Goal: Information Seeking & Learning: Learn about a topic

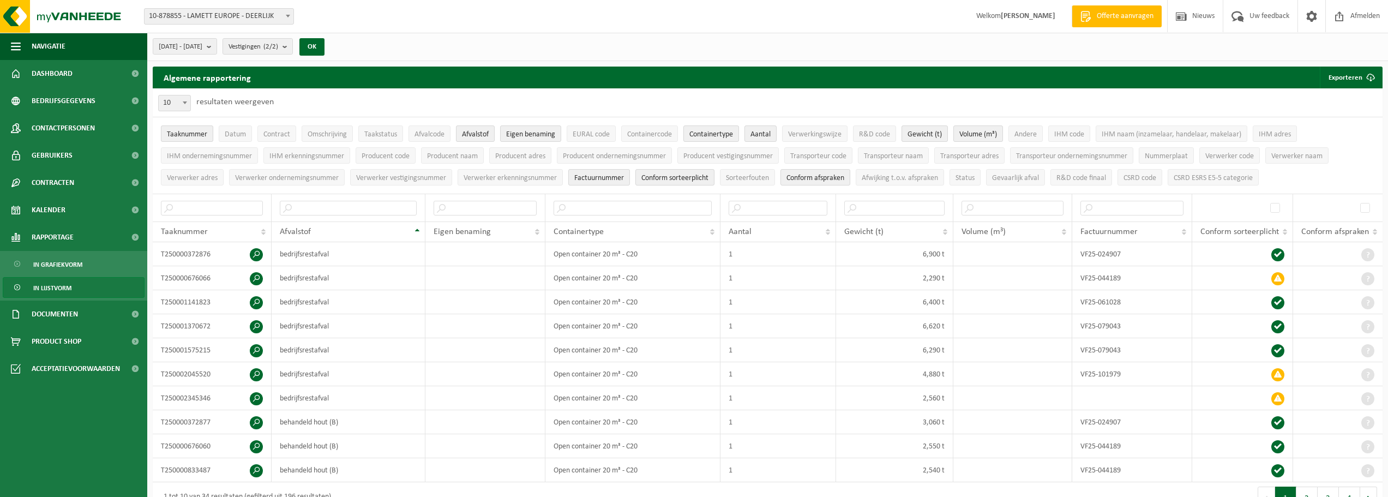
select select "100"
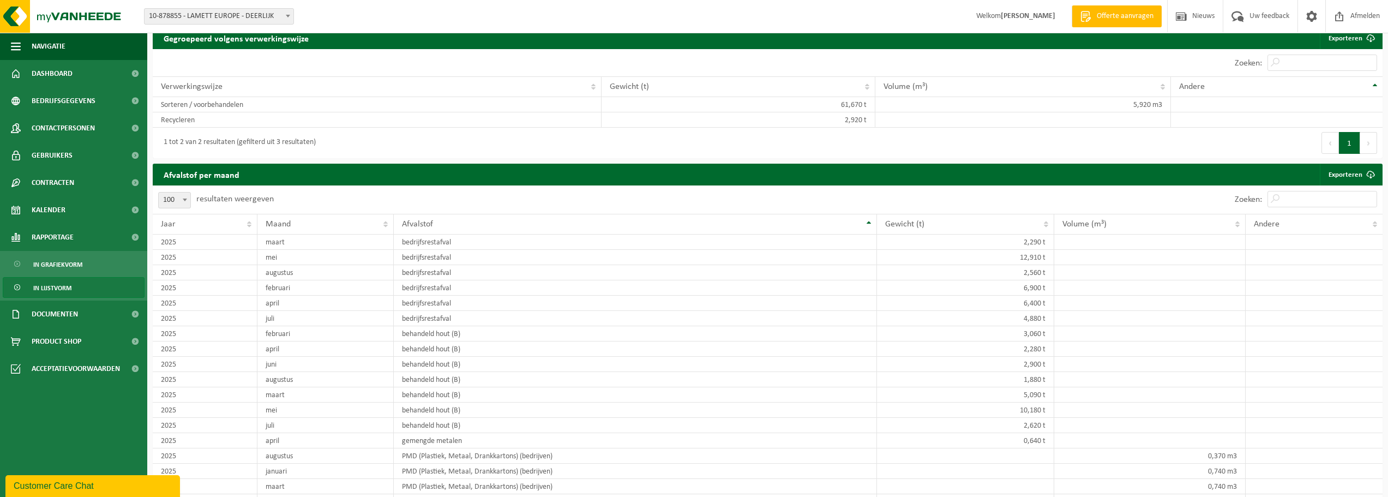
click at [310, 83] on div "Verwerkingswijze" at bounding box center [374, 86] width 427 height 9
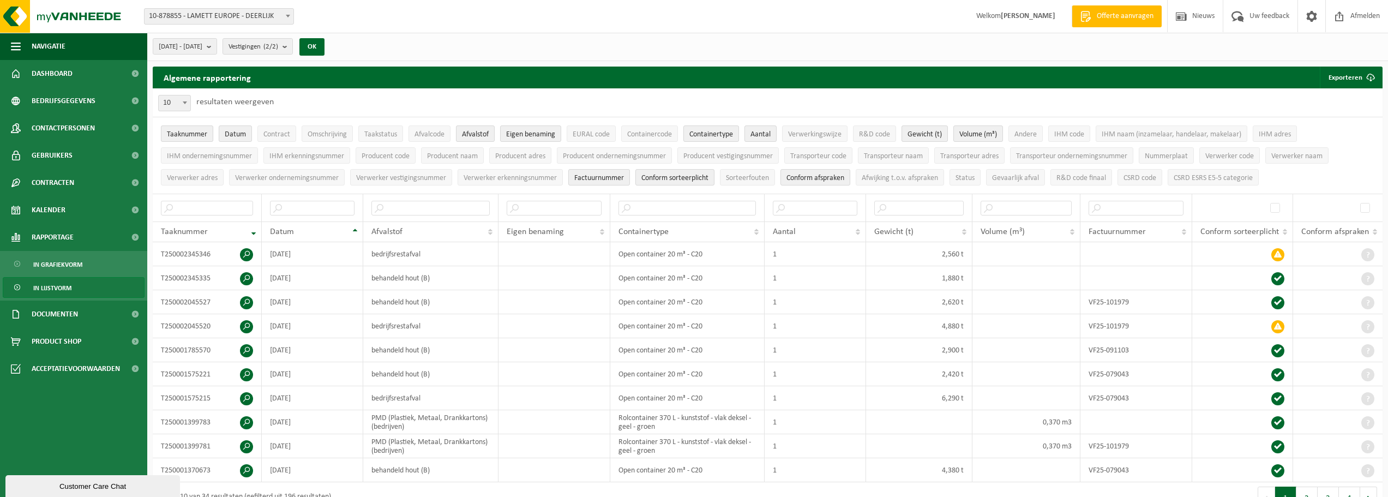
click at [221, 14] on span "10-878855 - LAMETT EUROPE - DEERLIJK" at bounding box center [219, 16] width 149 height 15
click at [325, 48] on button "OK" at bounding box center [311, 46] width 25 height 17
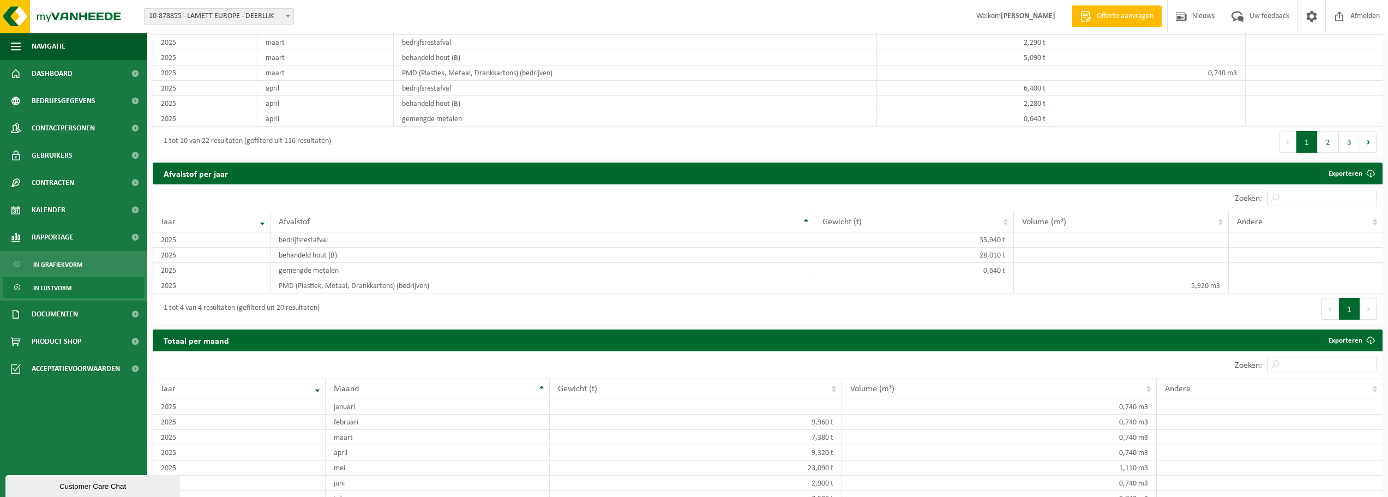
scroll to position [429, 0]
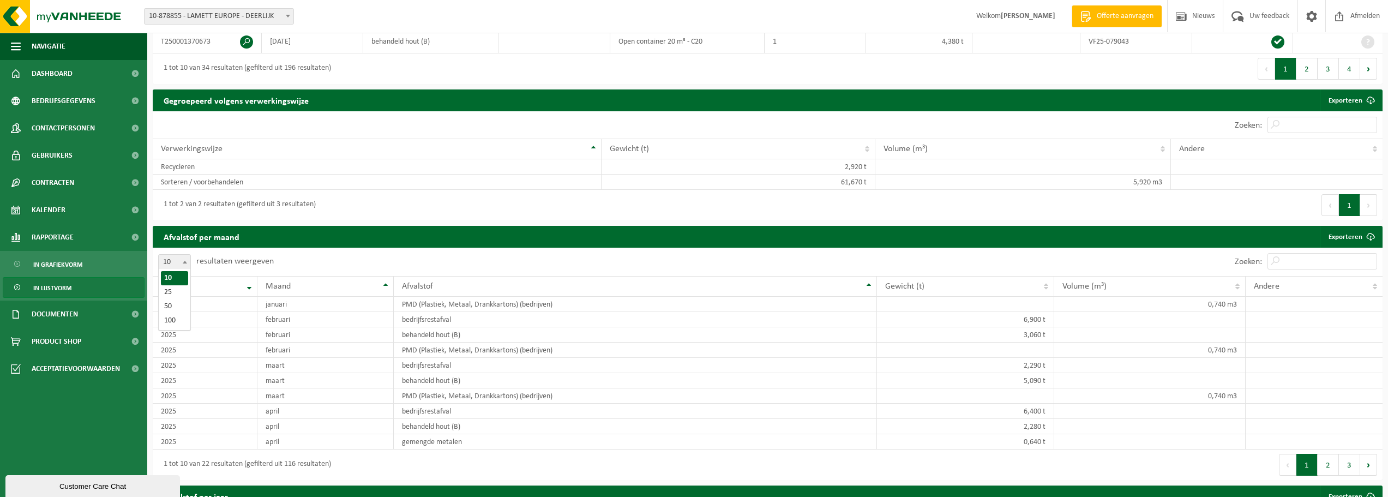
click at [188, 261] on span at bounding box center [184, 262] width 11 height 14
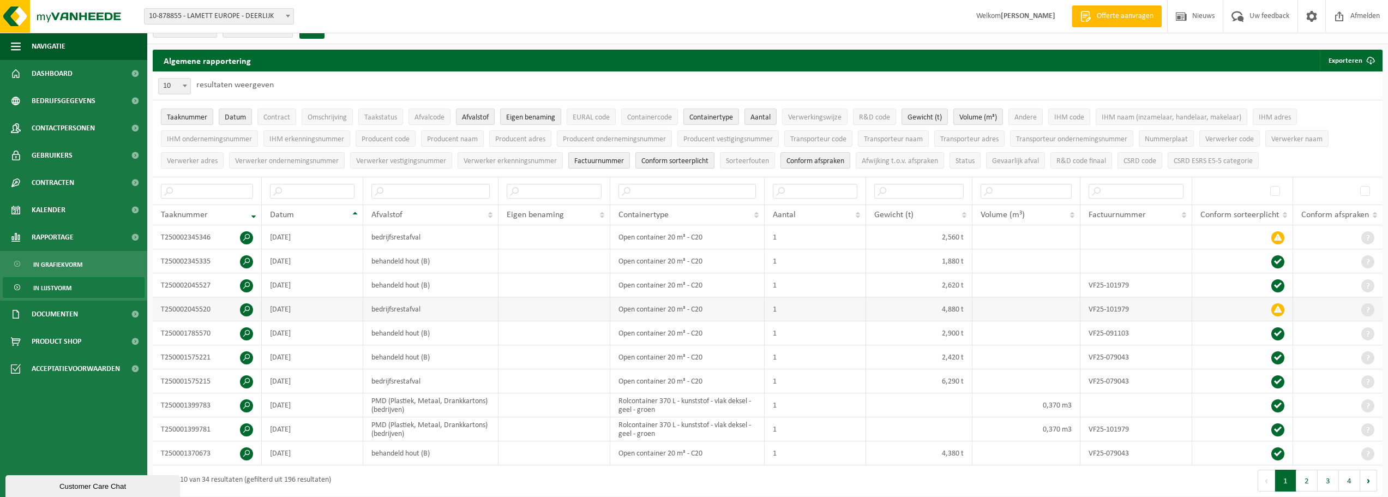
scroll to position [0, 0]
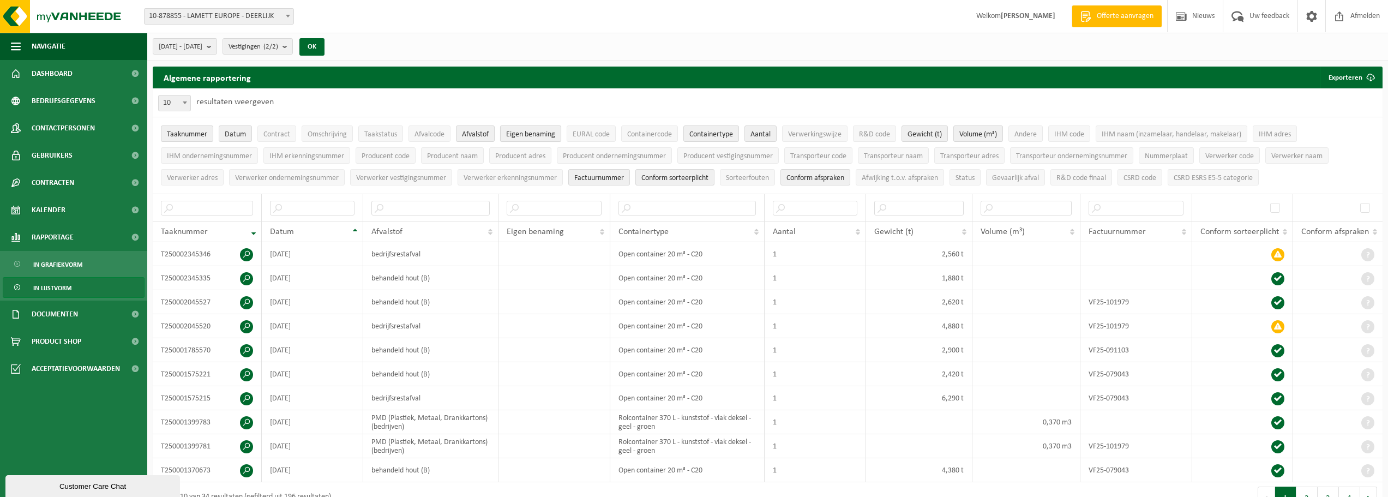
click at [529, 131] on span "Eigen benaming" at bounding box center [530, 134] width 49 height 8
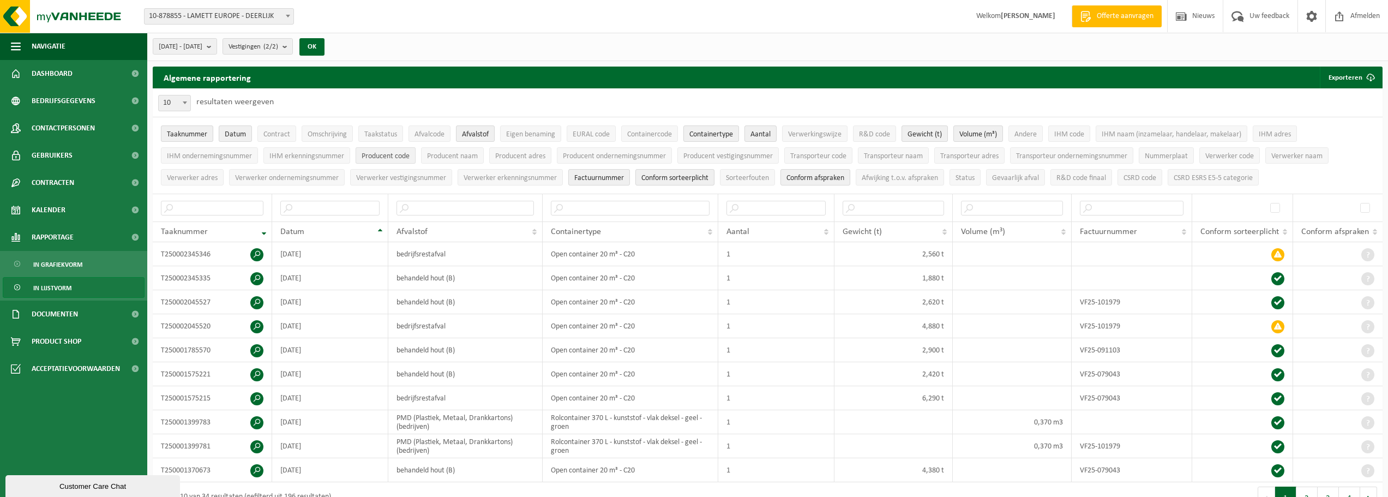
click at [376, 160] on span "Producent code" at bounding box center [386, 156] width 48 height 8
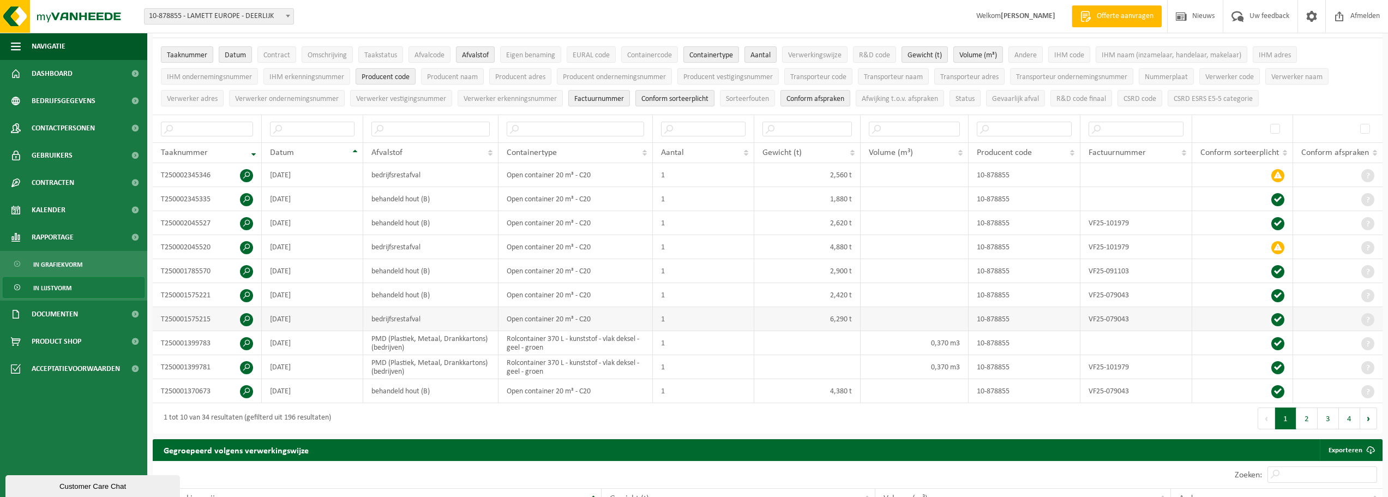
scroll to position [55, 0]
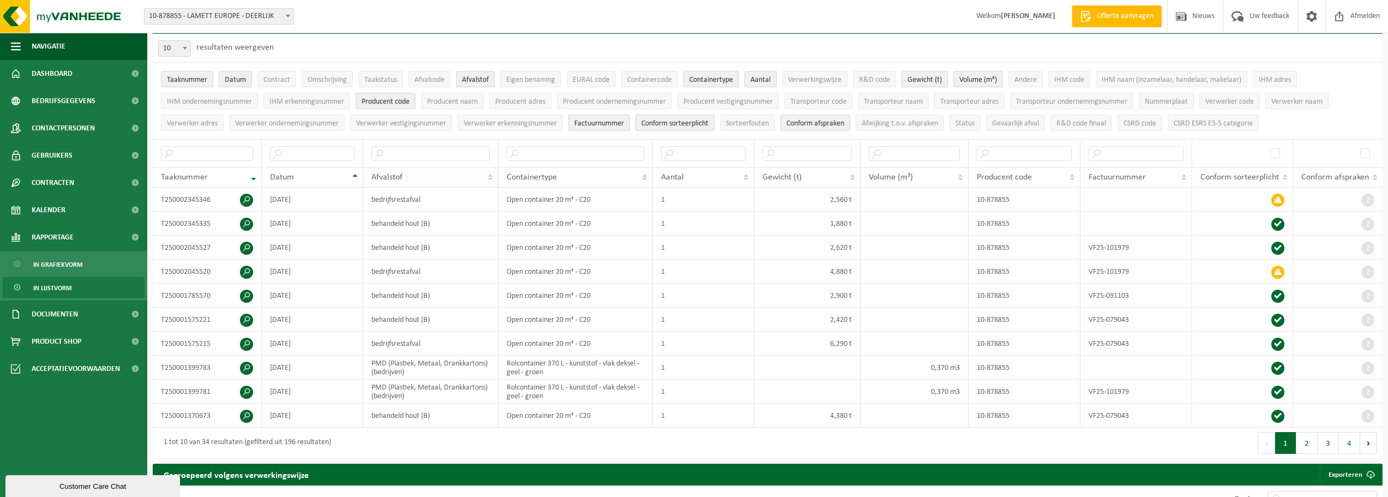
click at [495, 174] on th "Afvalstof" at bounding box center [430, 177] width 135 height 21
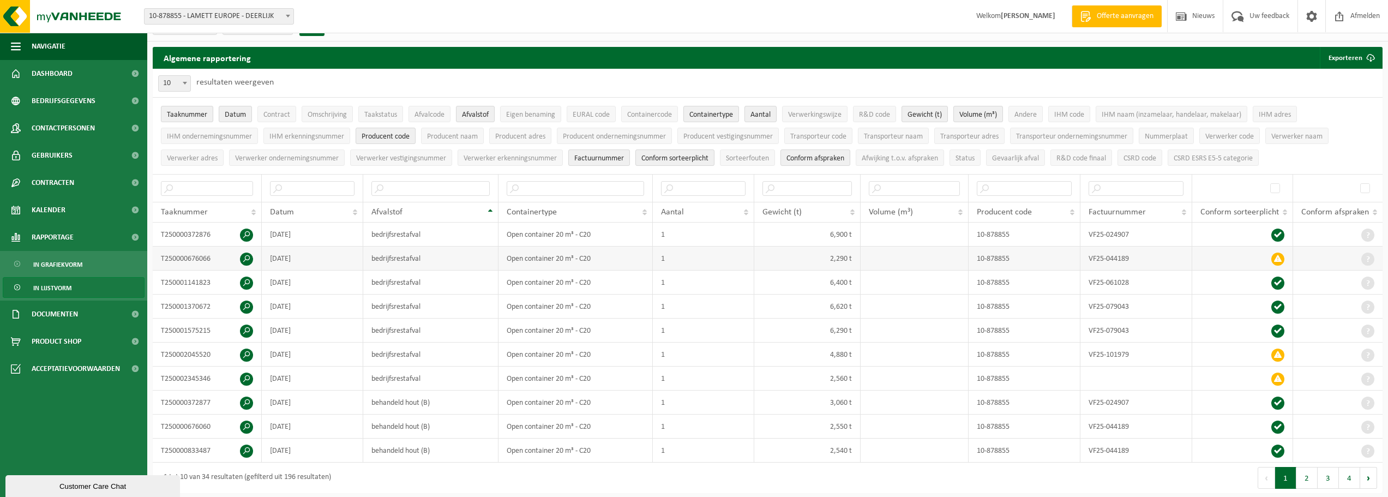
scroll to position [0, 0]
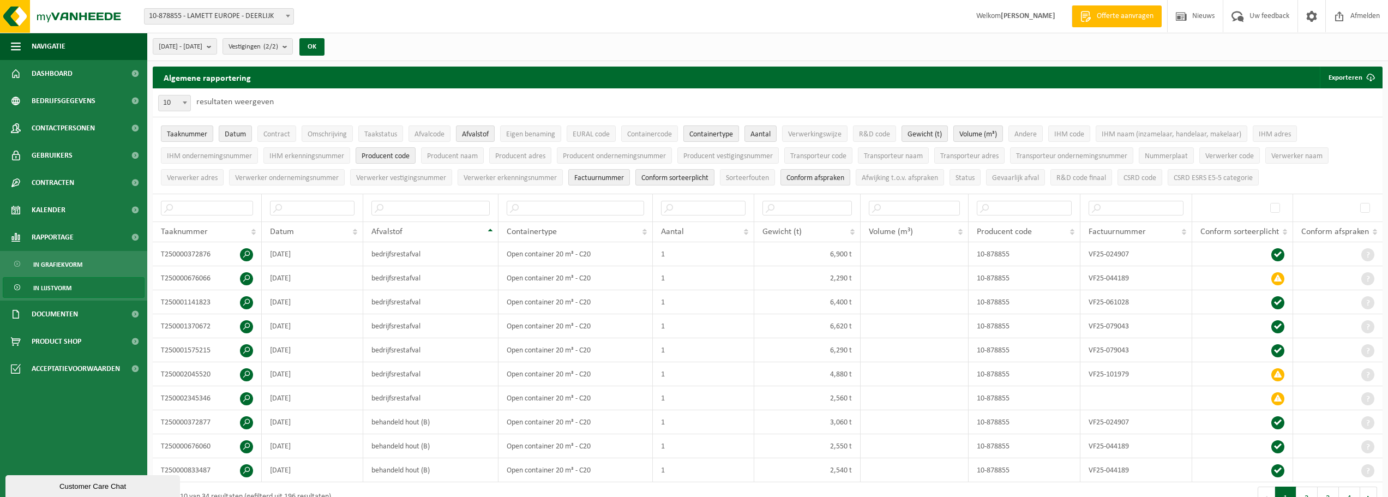
click at [723, 132] on span "Containertype" at bounding box center [712, 134] width 44 height 8
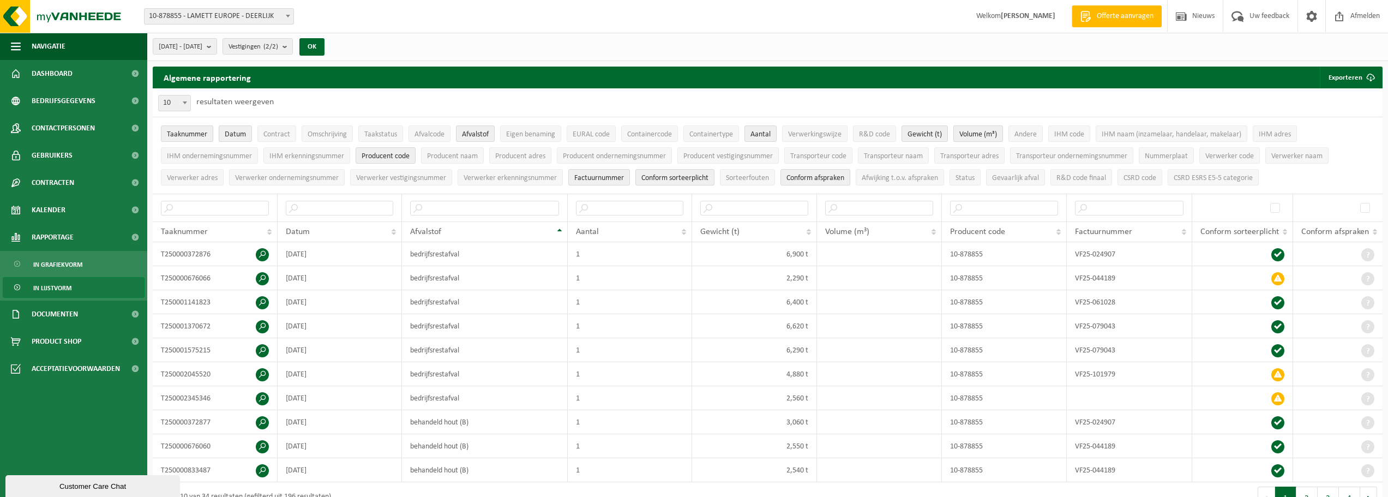
click at [975, 134] on span "Volume (m³)" at bounding box center [979, 134] width 38 height 8
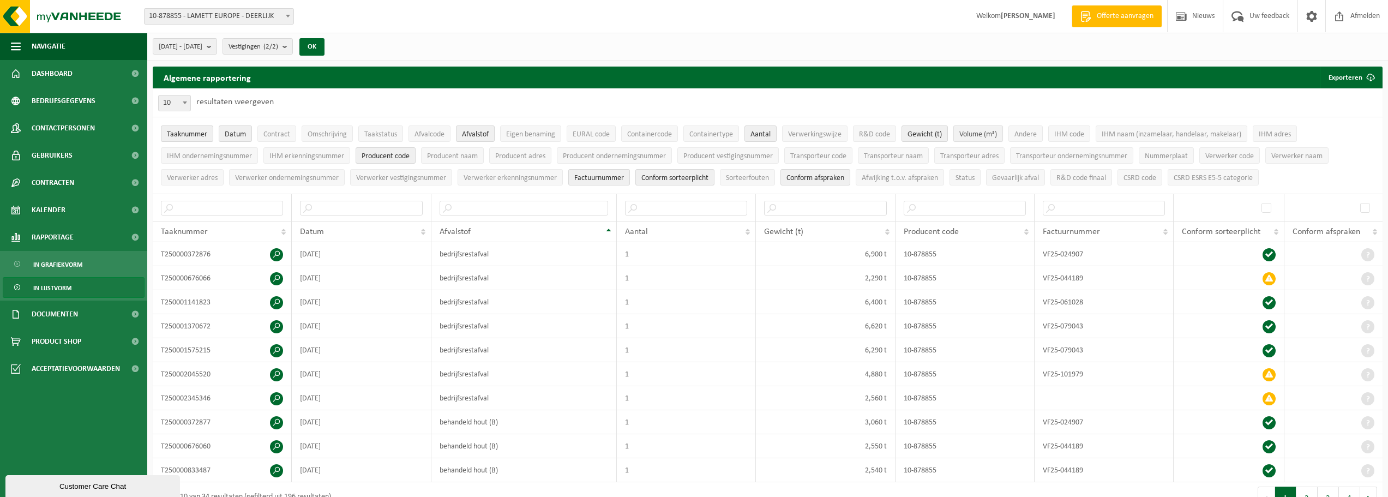
click at [975, 134] on span "Volume (m³)" at bounding box center [979, 134] width 38 height 8
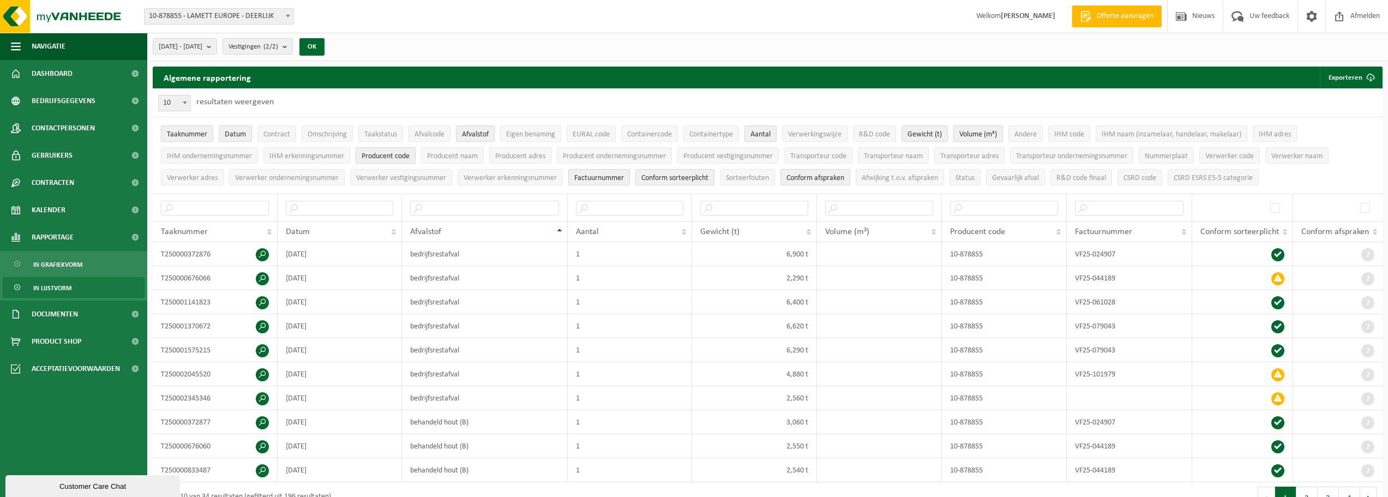
click at [975, 134] on span "Volume (m³)" at bounding box center [979, 134] width 38 height 8
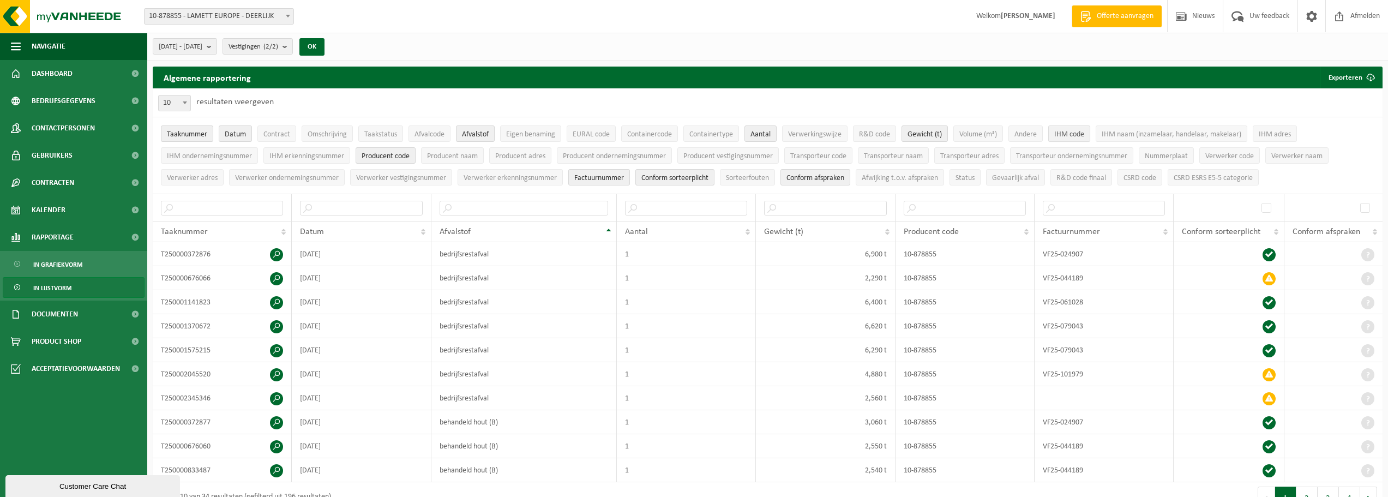
click at [1079, 134] on span "IHM code" at bounding box center [1069, 134] width 30 height 8
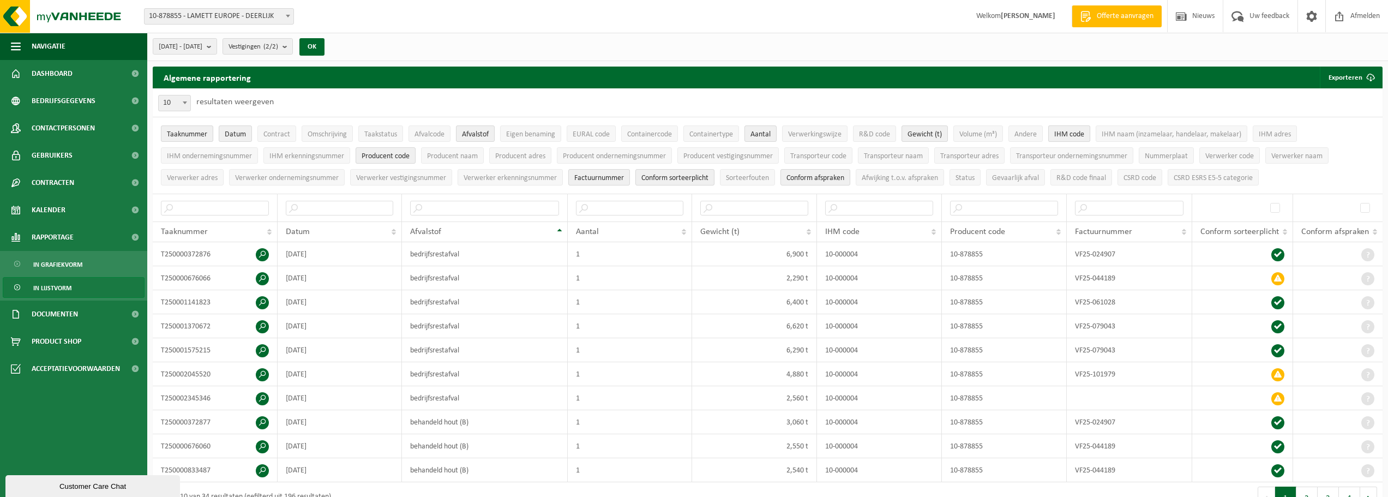
click at [1079, 134] on span "IHM code" at bounding box center [1069, 134] width 30 height 8
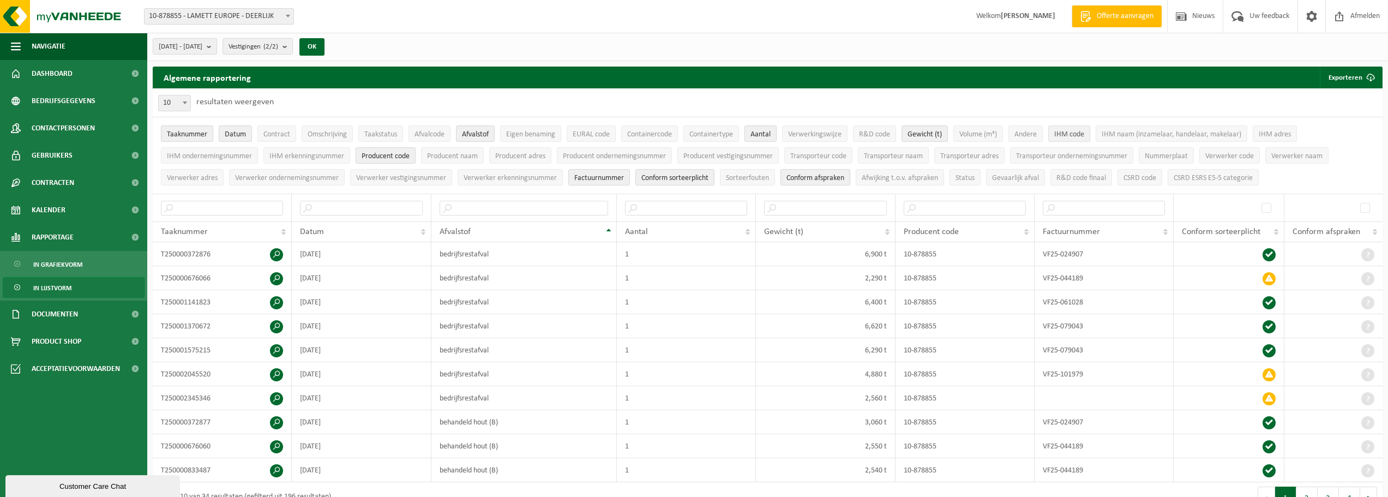
click at [1079, 134] on span "IHM code" at bounding box center [1069, 134] width 30 height 8
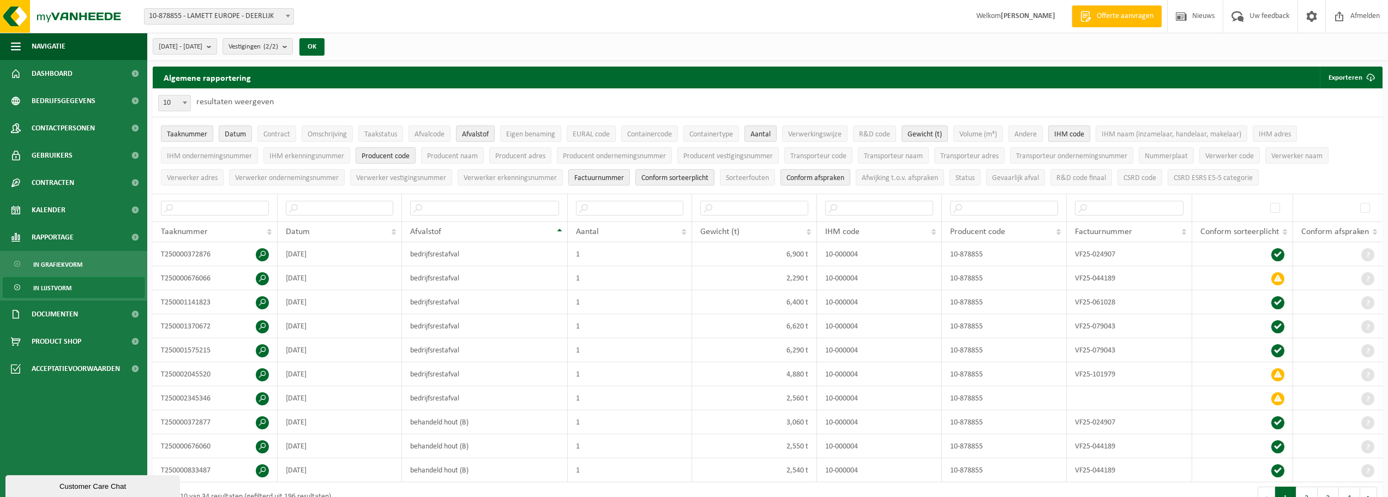
click at [1079, 134] on span "IHM code" at bounding box center [1069, 134] width 30 height 8
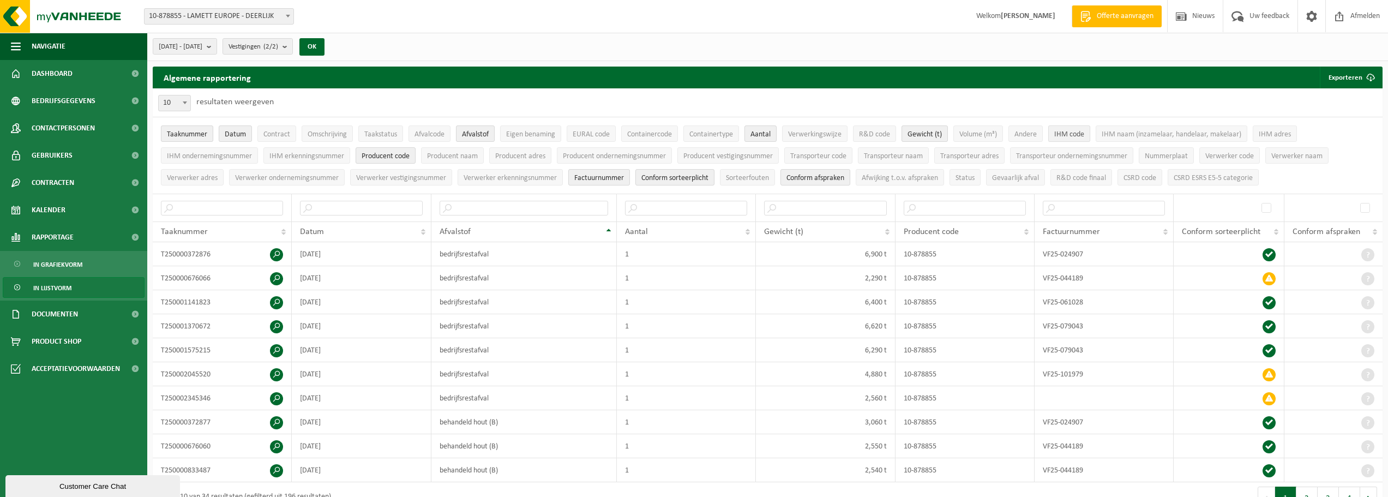
click at [1079, 134] on span "IHM code" at bounding box center [1069, 134] width 30 height 8
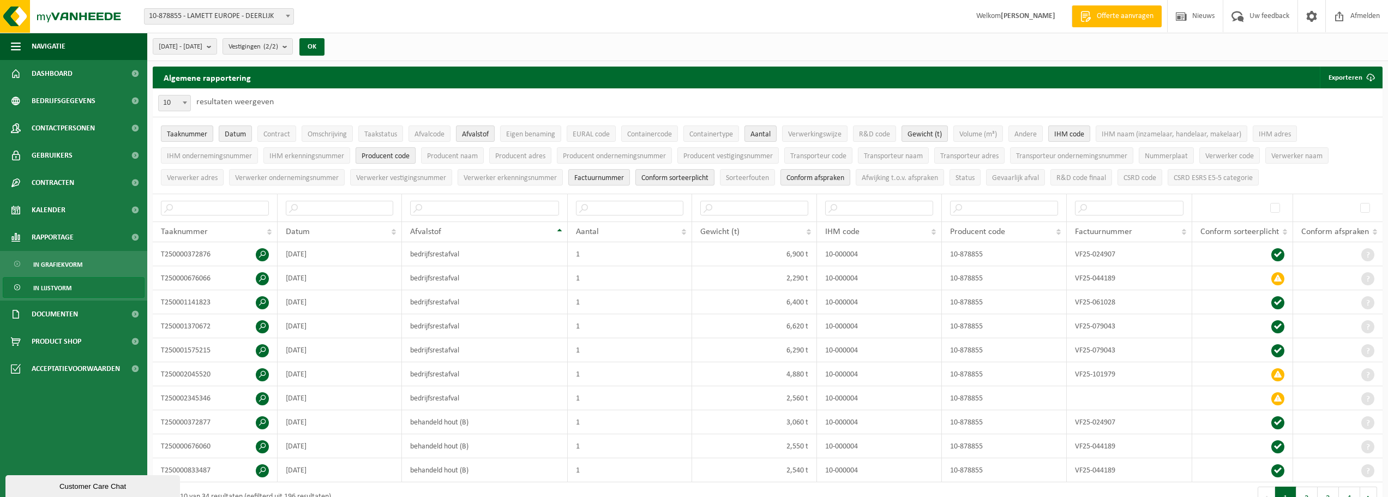
click at [400, 149] on button "Producent code" at bounding box center [386, 155] width 60 height 16
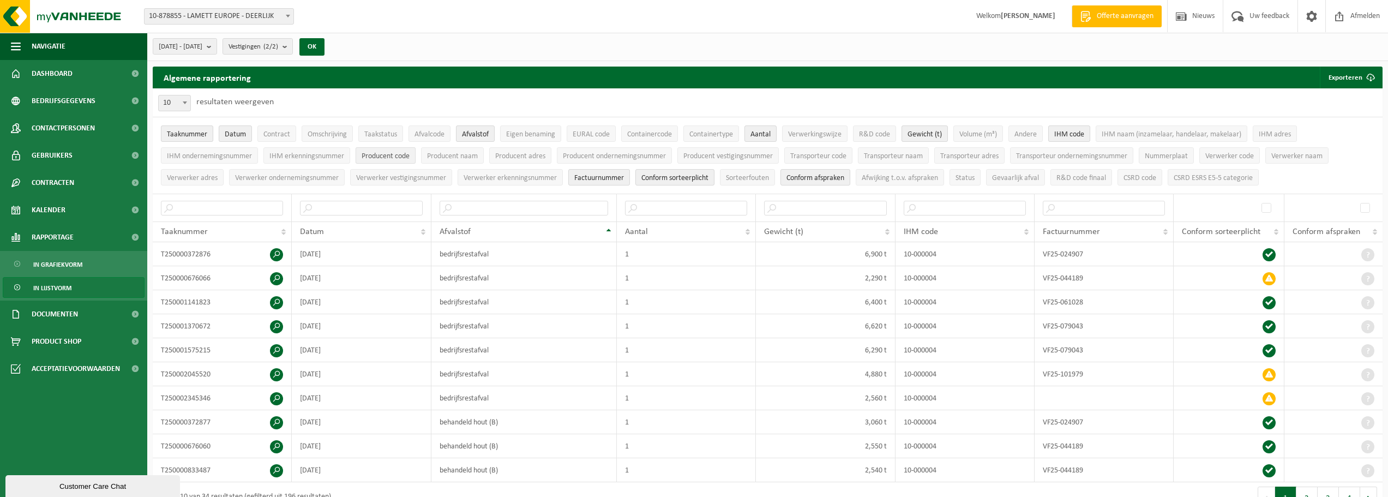
click at [400, 150] on button "Producent code" at bounding box center [386, 155] width 60 height 16
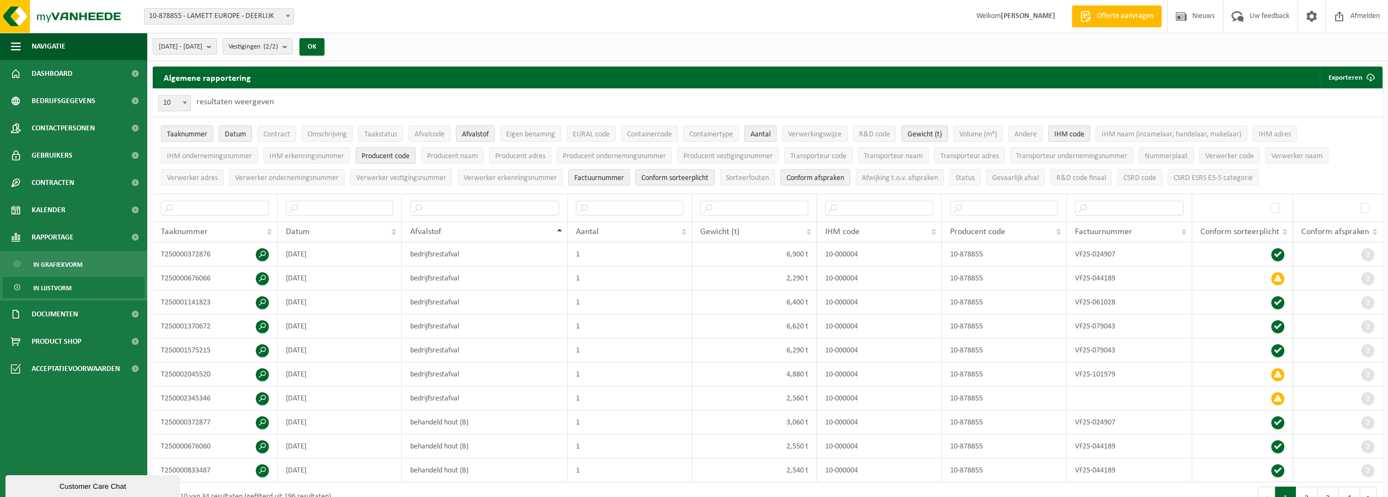
click at [400, 150] on button "Producent code" at bounding box center [386, 155] width 60 height 16
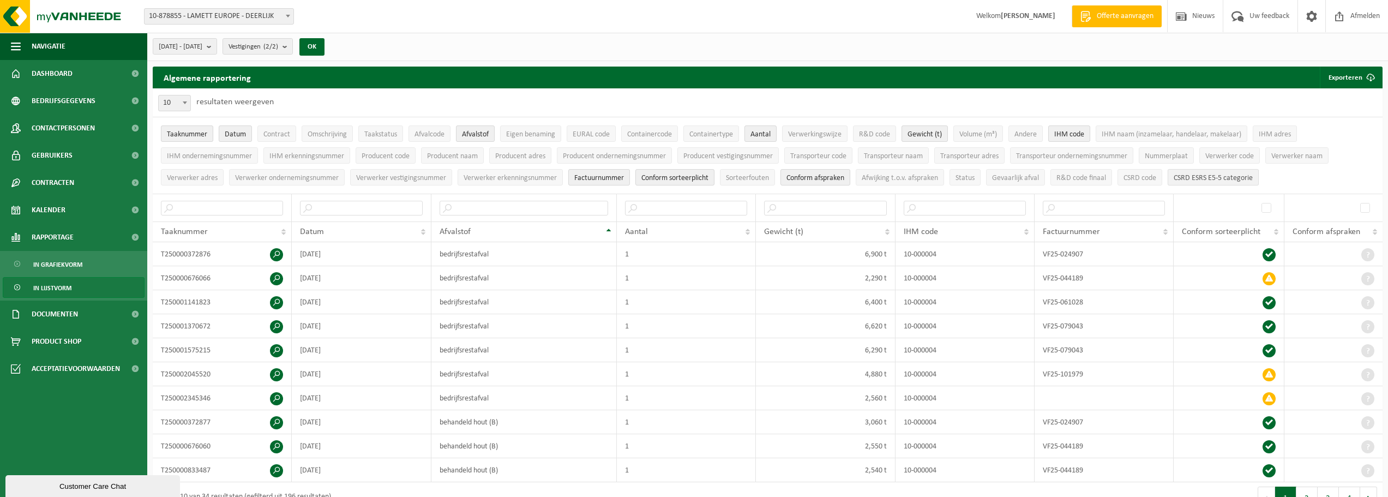
click at [1220, 174] on span "CSRD ESRS E5-5 categorie" at bounding box center [1213, 178] width 79 height 8
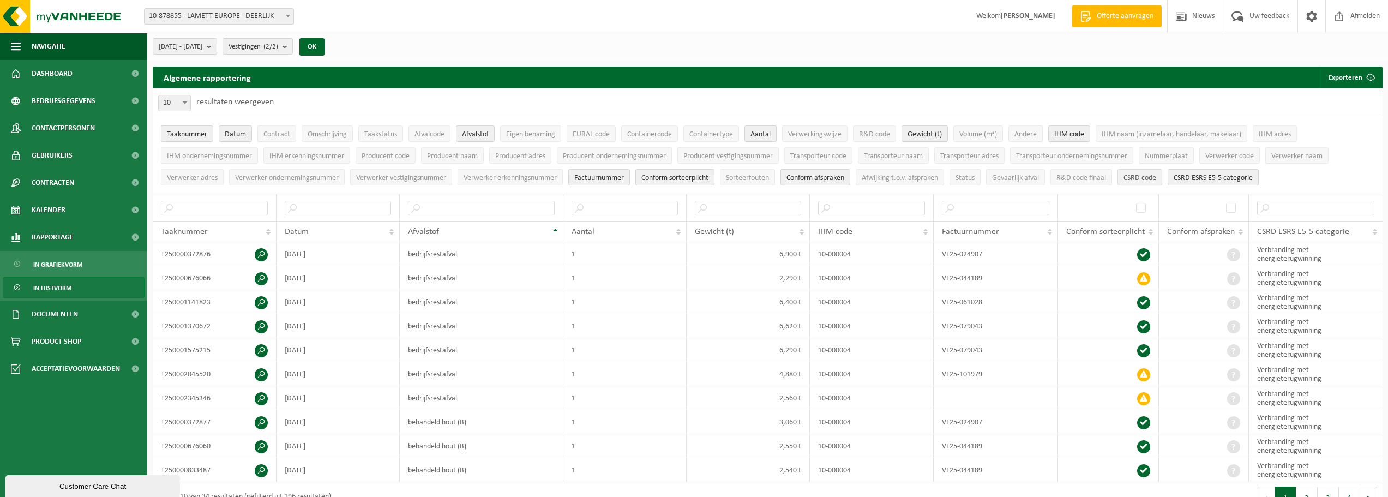
click at [1156, 176] on span "CSRD code" at bounding box center [1140, 178] width 33 height 8
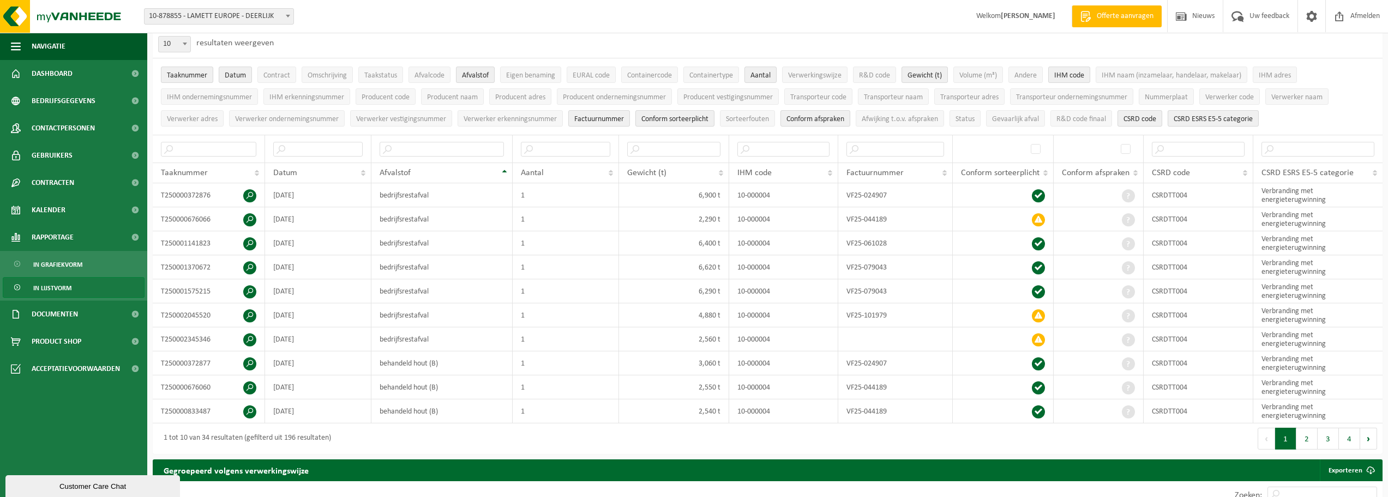
scroll to position [164, 0]
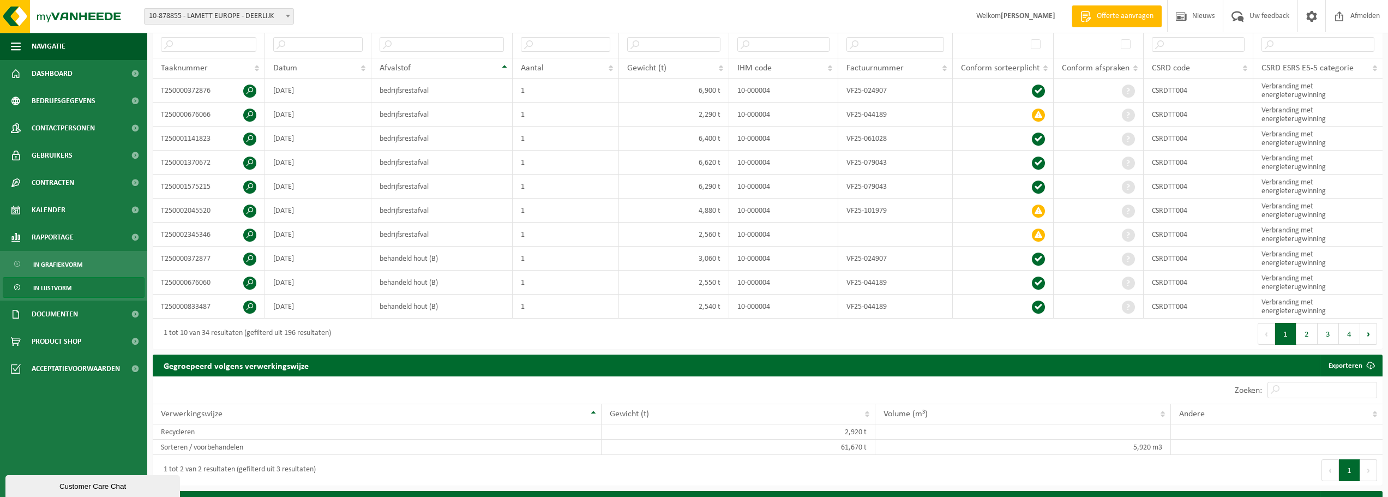
click at [1314, 331] on button "2" at bounding box center [1307, 334] width 21 height 22
click at [1312, 329] on button "2" at bounding box center [1307, 334] width 21 height 22
click at [1310, 330] on button "2" at bounding box center [1307, 334] width 21 height 22
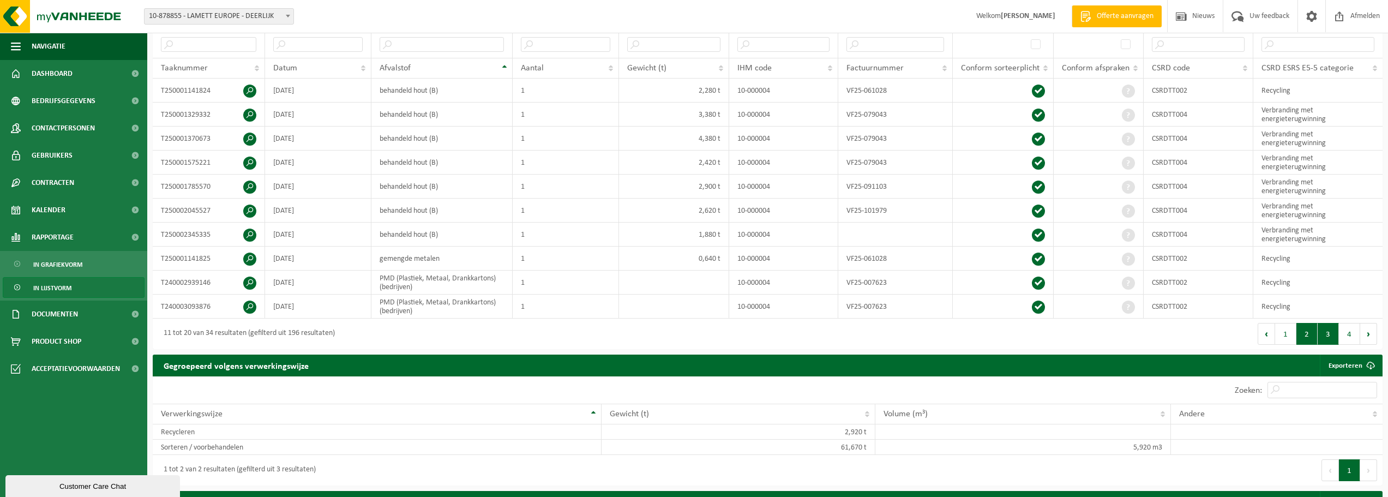
click at [1329, 336] on button "3" at bounding box center [1328, 334] width 21 height 22
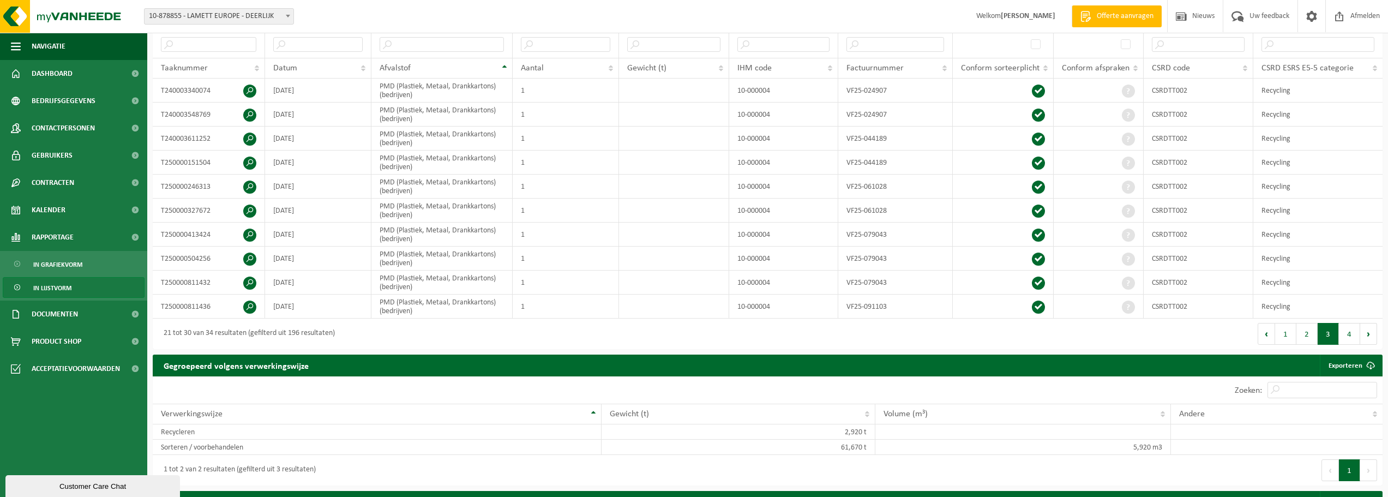
click at [1338, 343] on div "Eerste Vorige 1 2 3 4 Volgende Laatste" at bounding box center [1075, 334] width 615 height 31
click at [1333, 336] on button "3" at bounding box center [1328, 334] width 21 height 22
click at [1346, 332] on button "4" at bounding box center [1349, 334] width 21 height 22
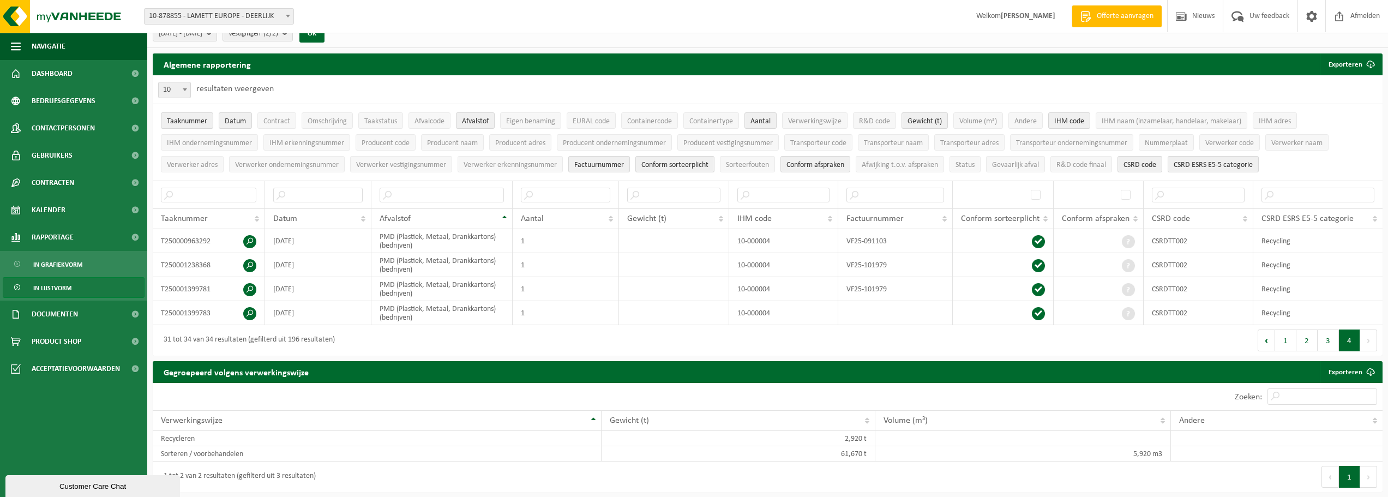
scroll to position [0, 0]
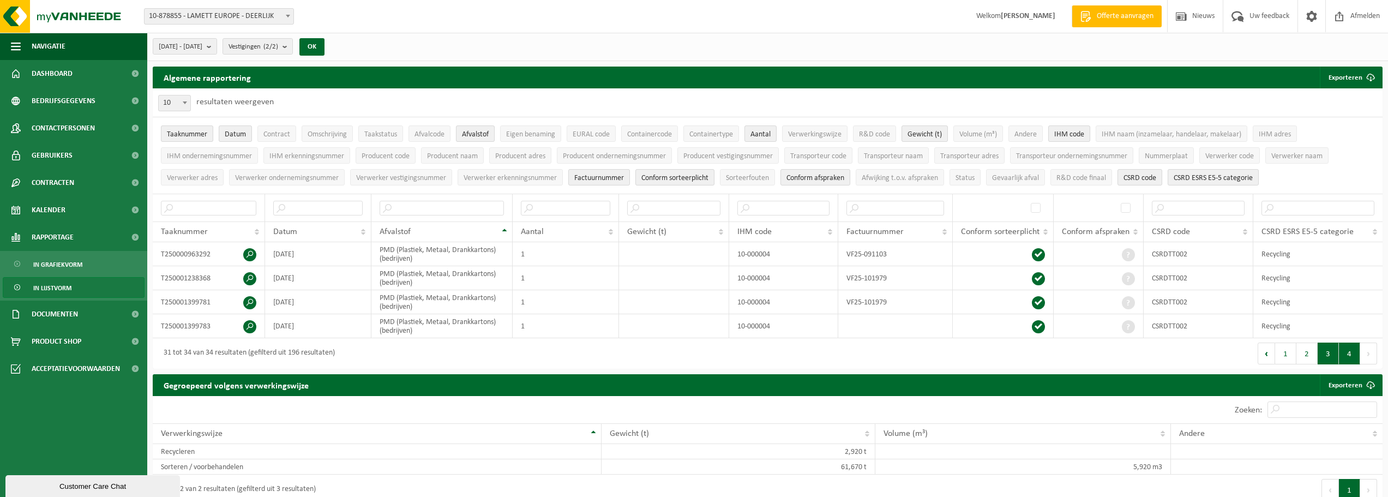
click at [1323, 353] on button "3" at bounding box center [1328, 354] width 21 height 22
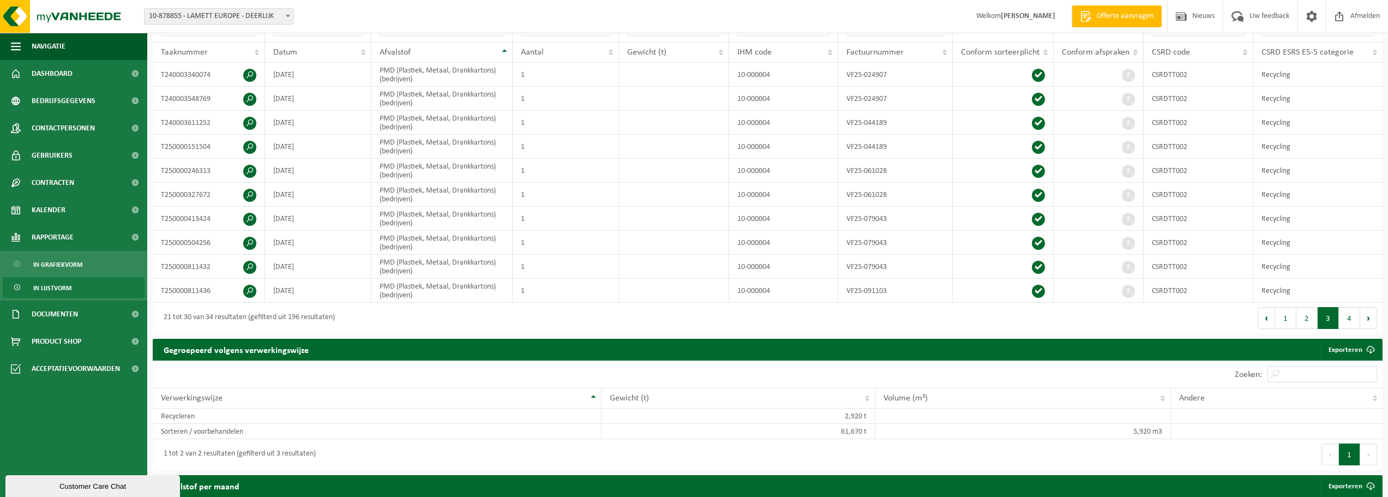
scroll to position [337, 0]
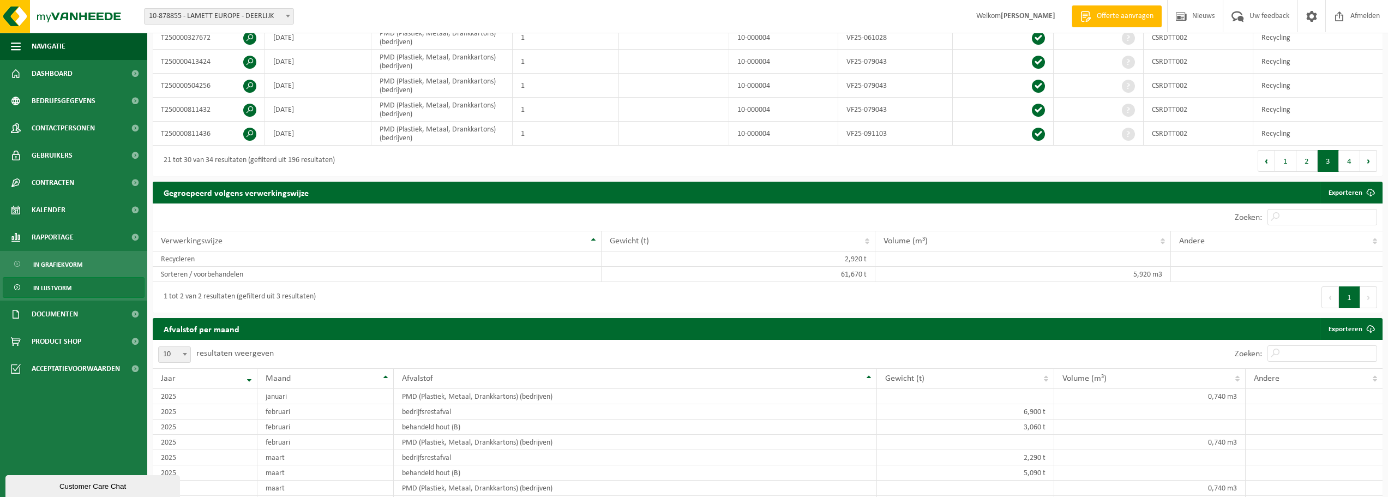
click at [1298, 171] on div "Eerste Vorige 1 2 3 4 Volgende Laatste" at bounding box center [1075, 161] width 615 height 31
click at [1304, 162] on button "2" at bounding box center [1307, 161] width 21 height 22
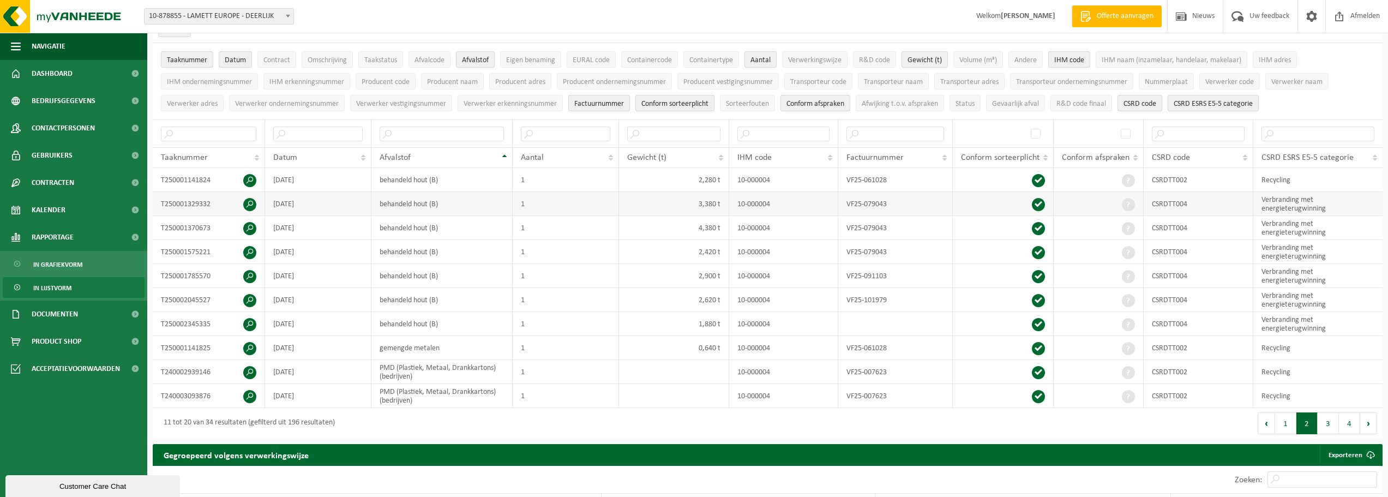
scroll to position [55, 0]
